Goal: Check status: Check status

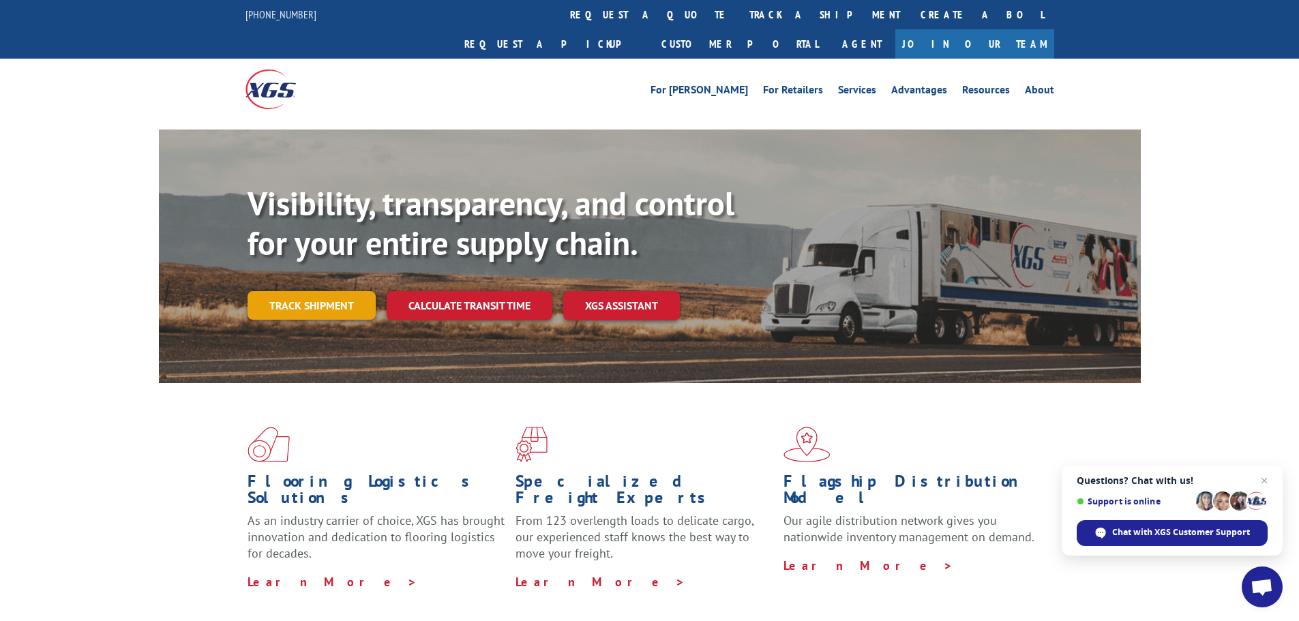
click at [288, 291] on link "Track shipment" at bounding box center [312, 305] width 128 height 29
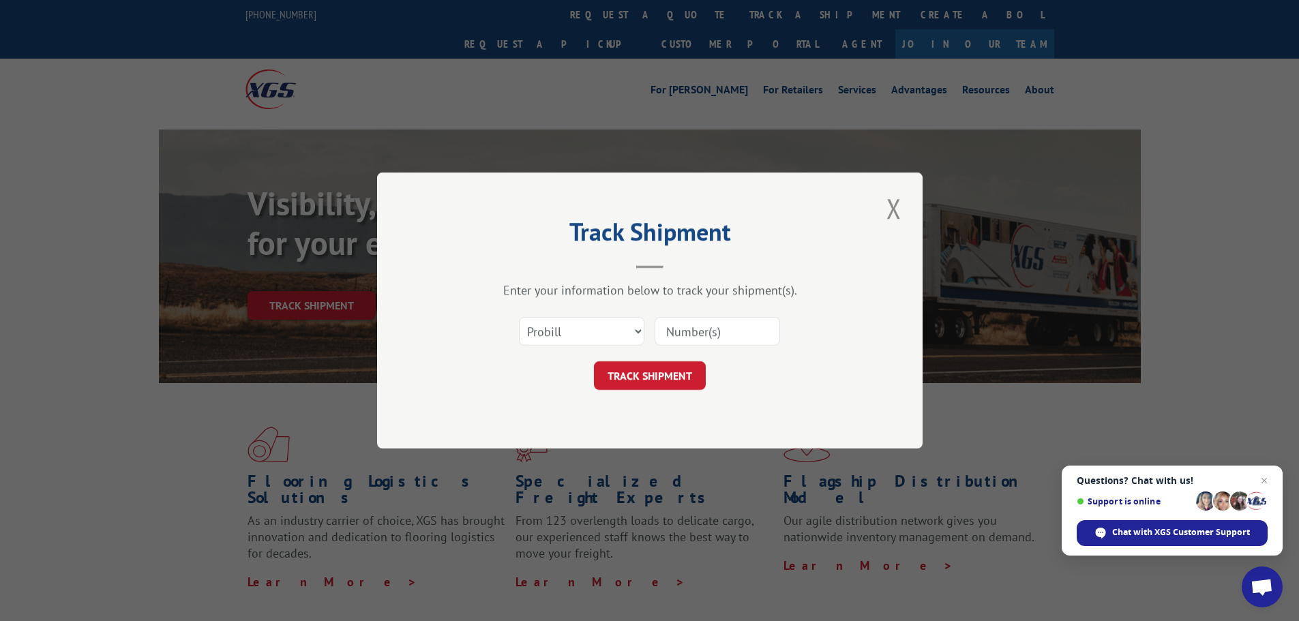
click at [709, 337] on input at bounding box center [717, 331] width 125 height 29
paste input "041271192"
type input "041271192"
click at [647, 373] on button "TRACK SHIPMENT" at bounding box center [650, 375] width 112 height 29
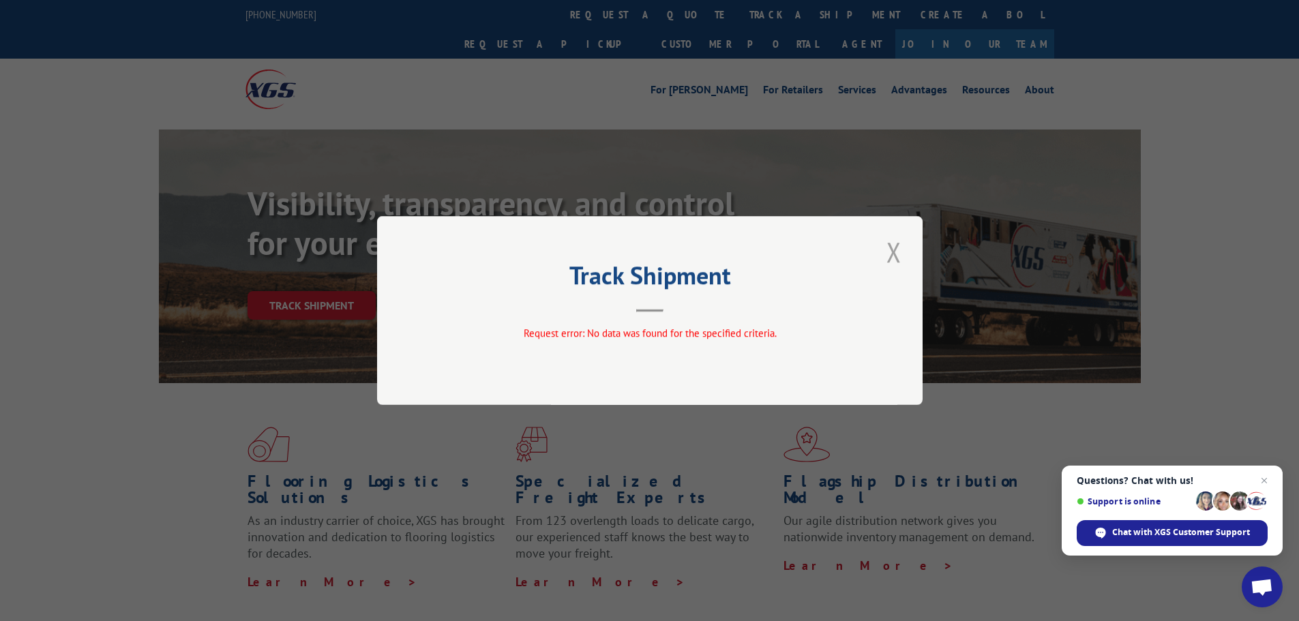
click at [901, 258] on button "Close modal" at bounding box center [893, 252] width 23 height 38
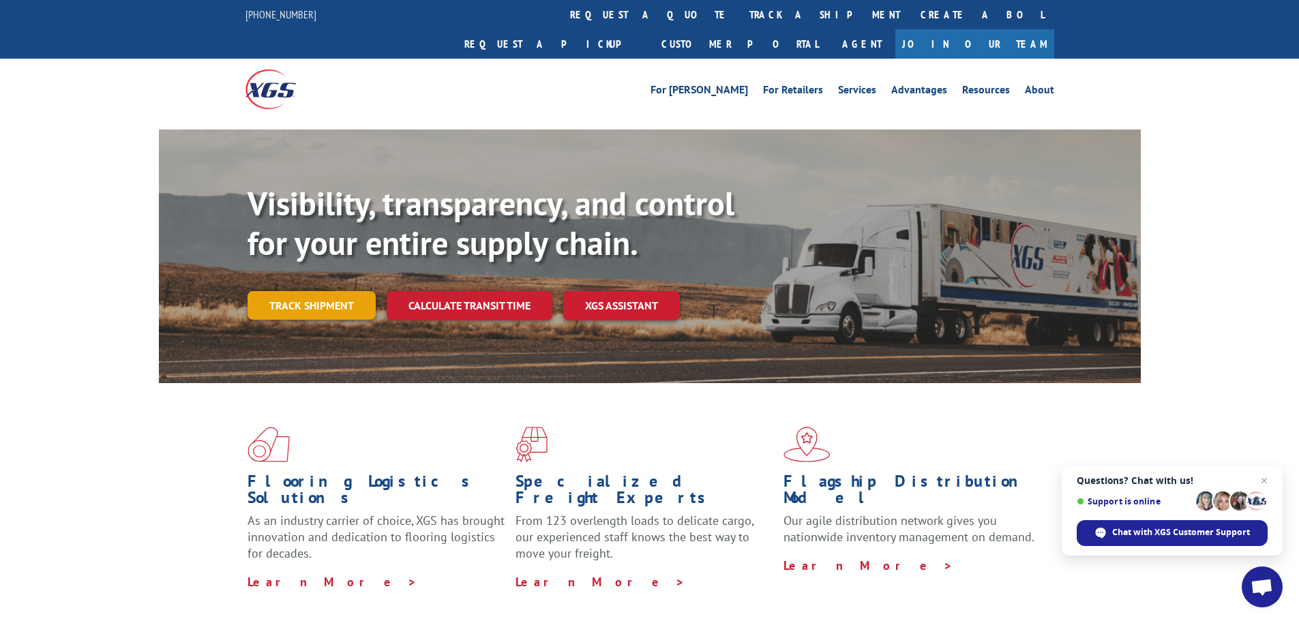
click at [340, 291] on link "Track shipment" at bounding box center [312, 305] width 128 height 29
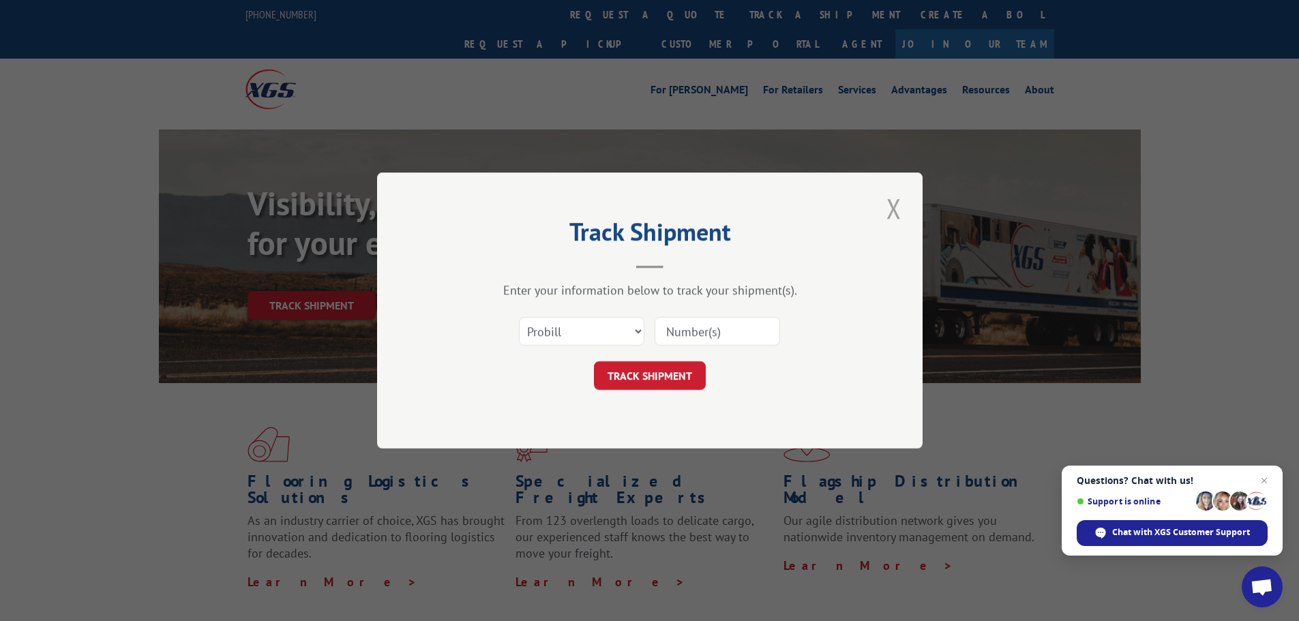
click at [896, 203] on button "Close modal" at bounding box center [893, 209] width 23 height 38
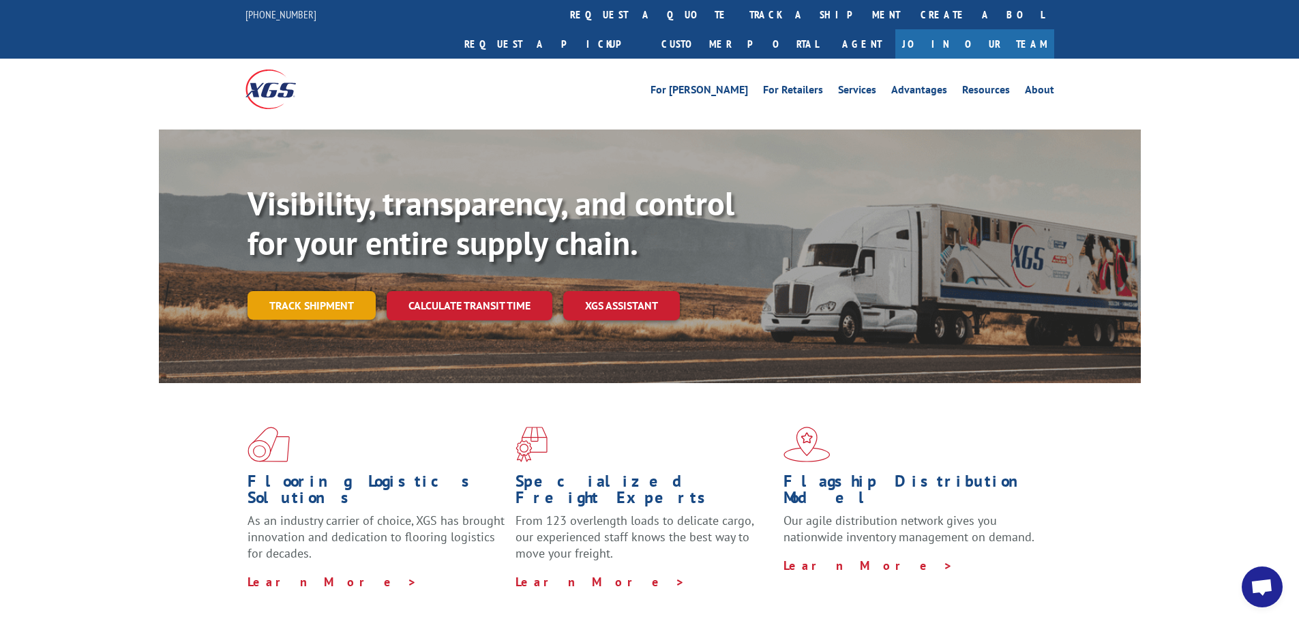
click at [306, 291] on link "Track shipment" at bounding box center [312, 305] width 128 height 29
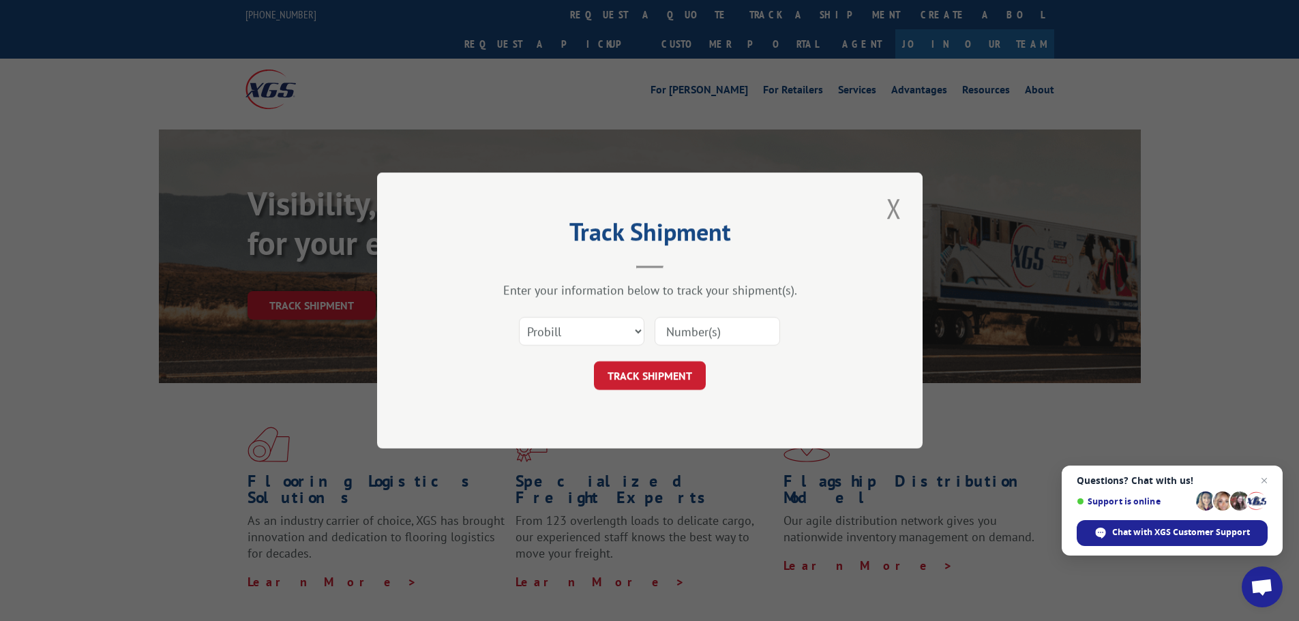
click at [666, 330] on input at bounding box center [717, 331] width 125 height 29
